Goal: Navigation & Orientation: Find specific page/section

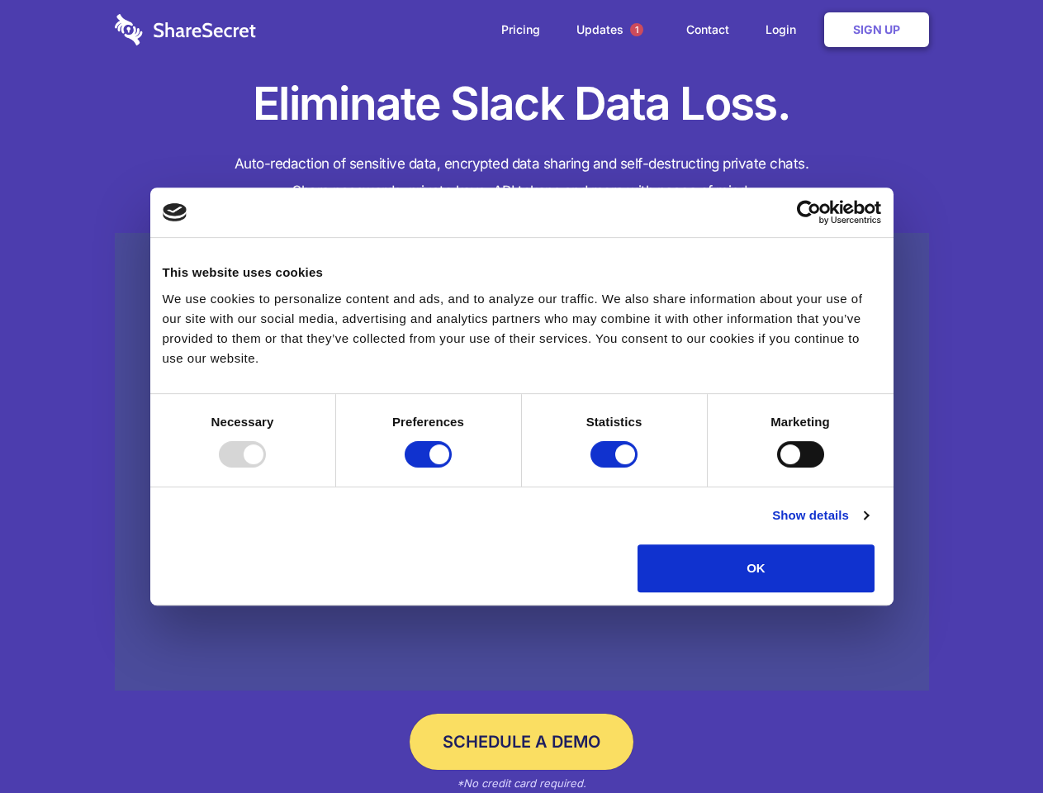
click at [266, 468] on div at bounding box center [242, 454] width 47 height 26
click at [452, 468] on input "Preferences" at bounding box center [428, 454] width 47 height 26
checkbox input "false"
click at [616, 468] on input "Statistics" at bounding box center [614, 454] width 47 height 26
checkbox input "false"
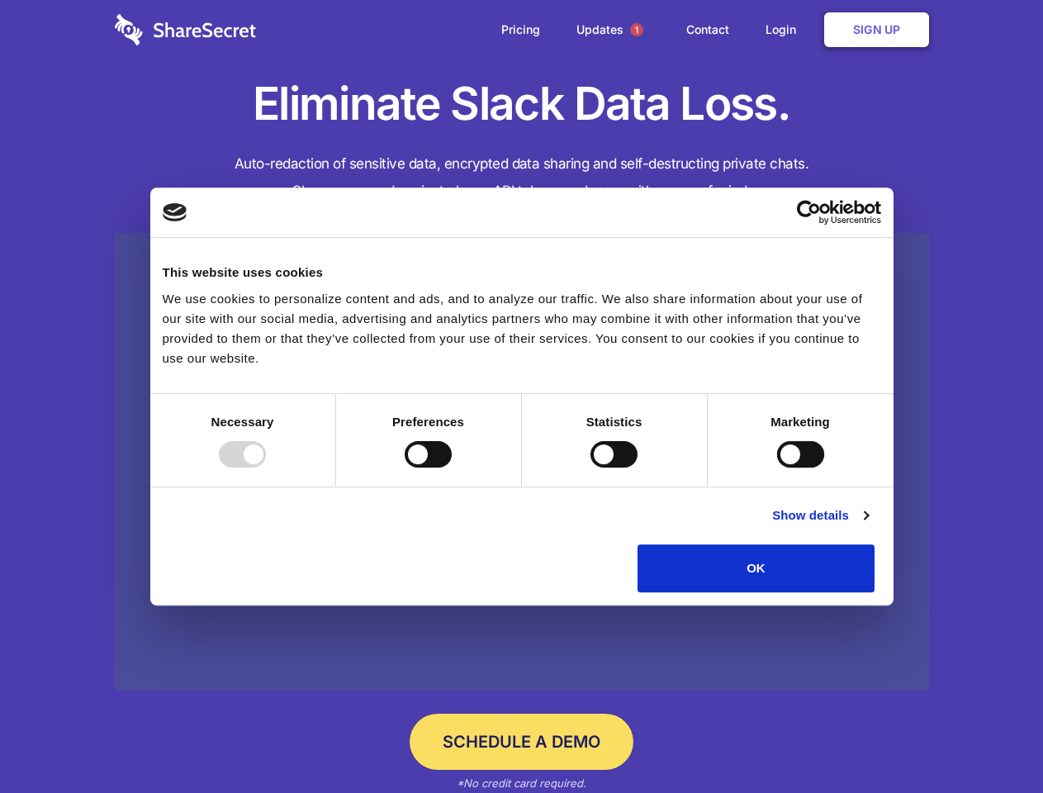
click at [777, 468] on input "Marketing" at bounding box center [800, 454] width 47 height 26
checkbox input "true"
click at [868, 525] on link "Show details" at bounding box center [820, 516] width 96 height 20
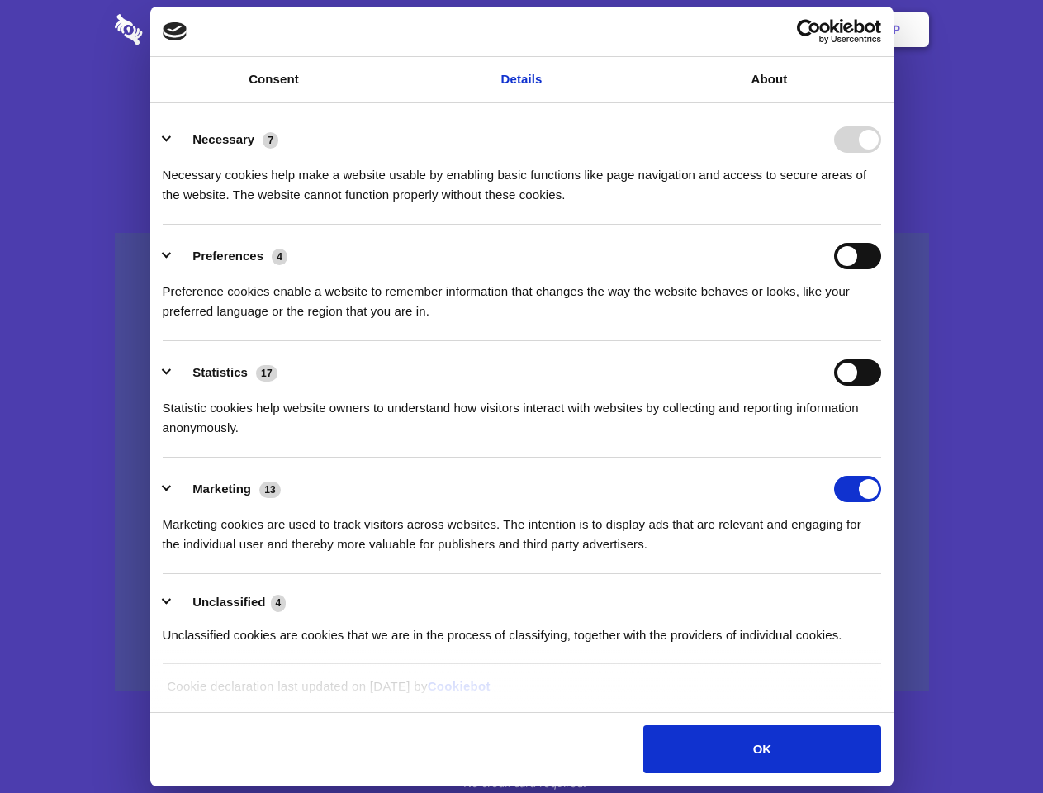
click at [889, 598] on ul "Necessary 7 Necessary cookies help make a website usable by enabling basic func…" at bounding box center [521, 386] width 734 height 557
click at [636, 30] on span "1" at bounding box center [636, 29] width 13 height 13
